Goal: Information Seeking & Learning: Understand process/instructions

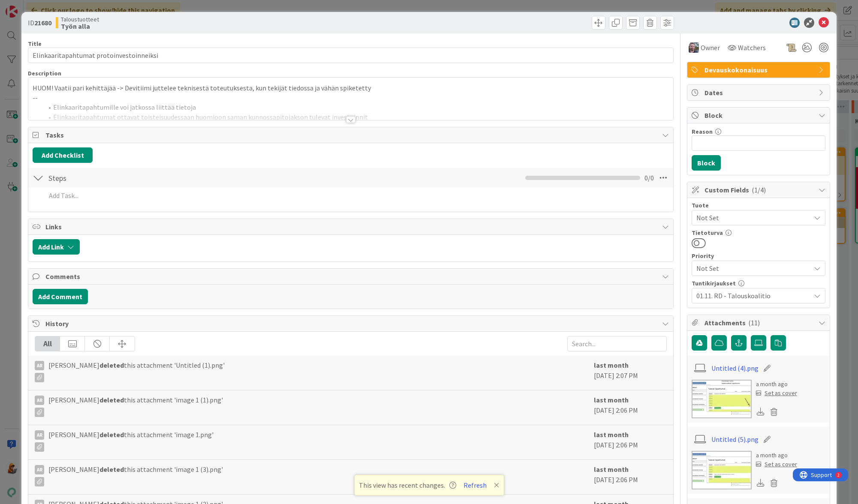
click at [350, 116] on div at bounding box center [350, 119] width 9 height 7
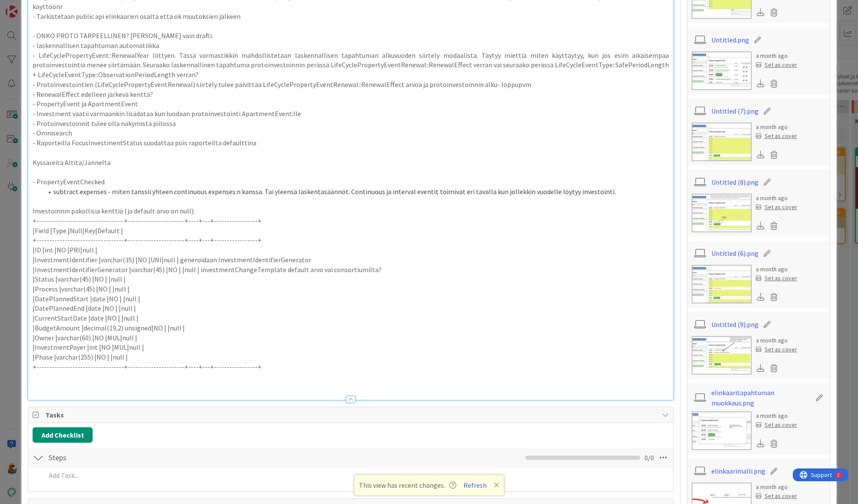
scroll to position [618, 0]
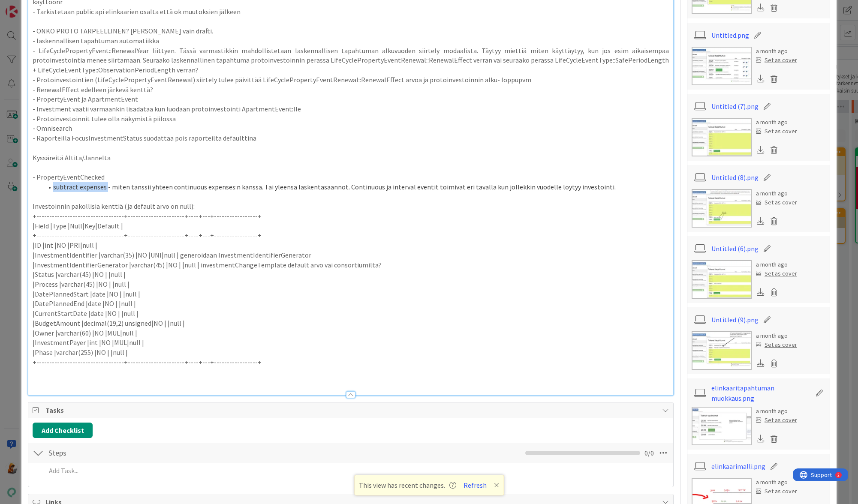
drag, startPoint x: 53, startPoint y: 179, endPoint x: 106, endPoint y: 176, distance: 52.4
click at [106, 182] on li "subtract expenses - miten tanssii yhteen continuous expenses:n kanssa. Tai ylee…" at bounding box center [356, 187] width 626 height 10
copy li "subtract expenses"
click at [480, 489] on button "Refresh" at bounding box center [475, 485] width 29 height 11
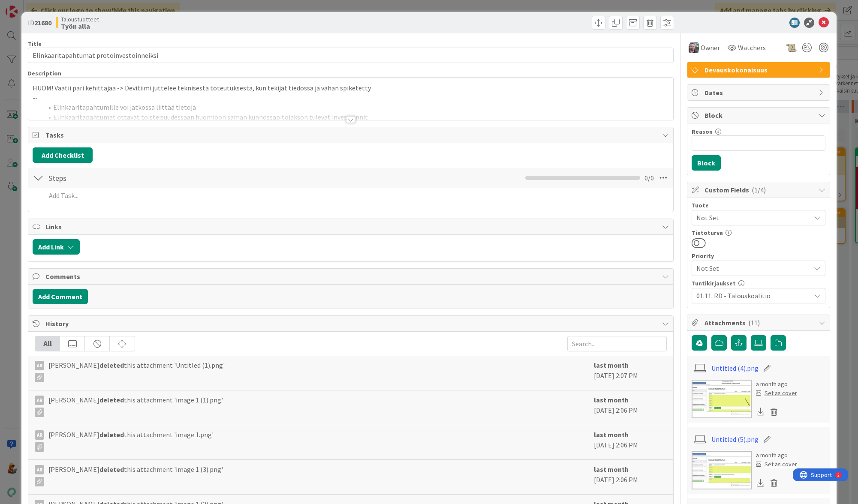
click at [349, 121] on div at bounding box center [350, 119] width 9 height 7
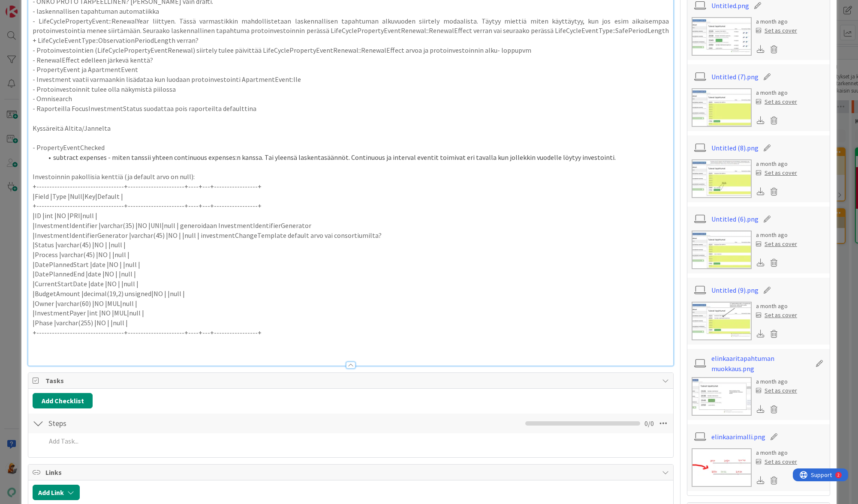
scroll to position [662, 0]
